Goal: Task Accomplishment & Management: Complete application form

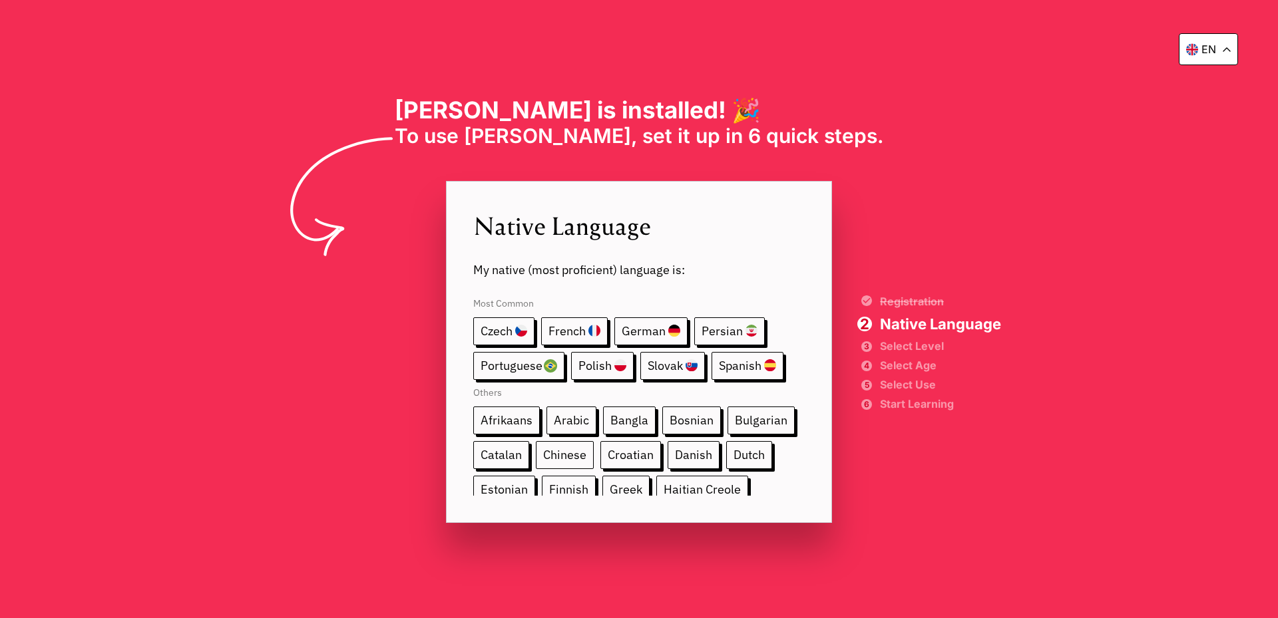
click at [553, 449] on span "Chinese" at bounding box center [565, 455] width 58 height 28
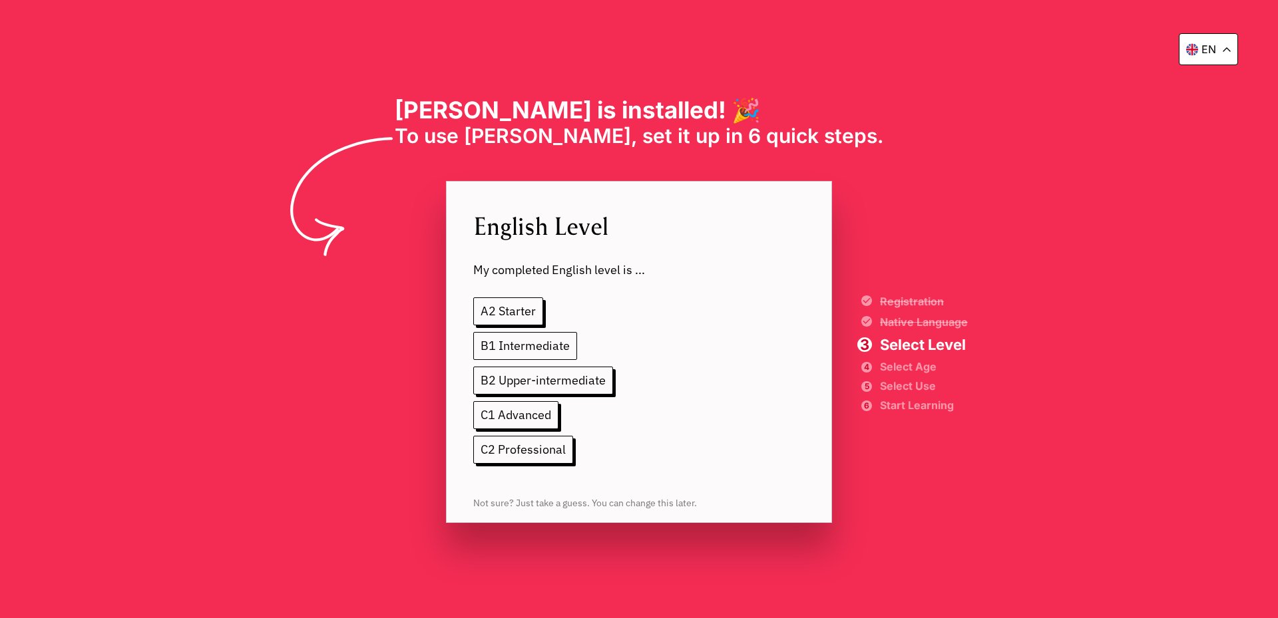
click at [553, 349] on span "B1 Intermediate" at bounding box center [525, 346] width 104 height 28
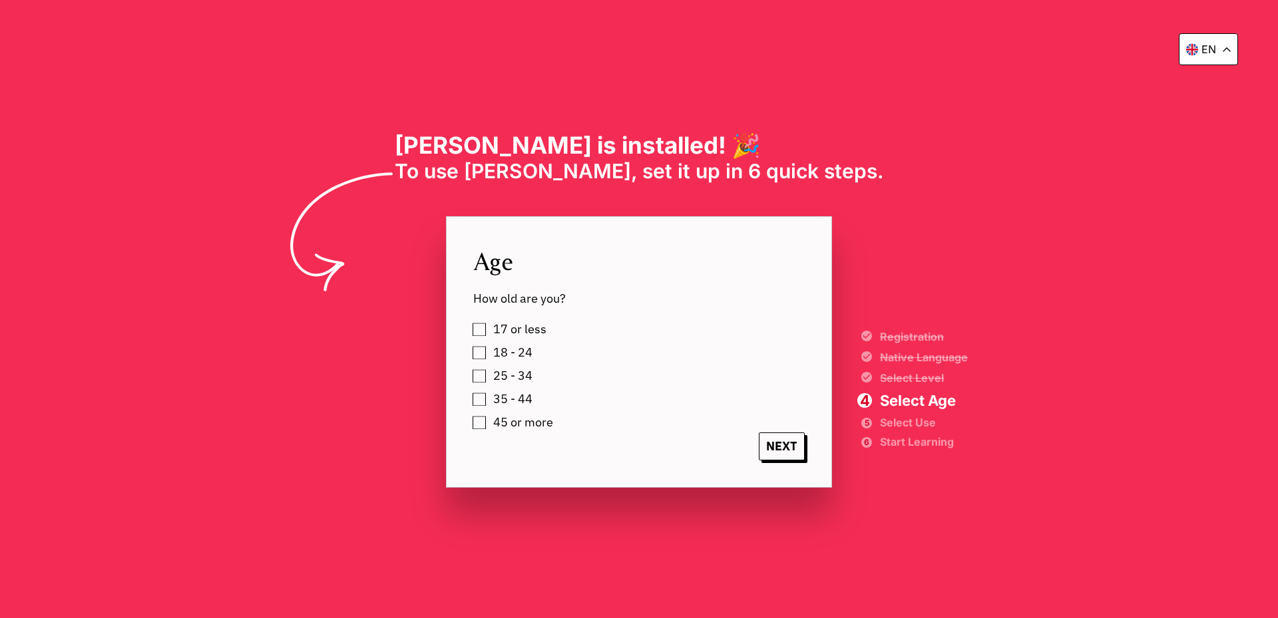
click at [520, 425] on span "45 or more" at bounding box center [523, 422] width 60 height 13
